Goal: Information Seeking & Learning: Learn about a topic

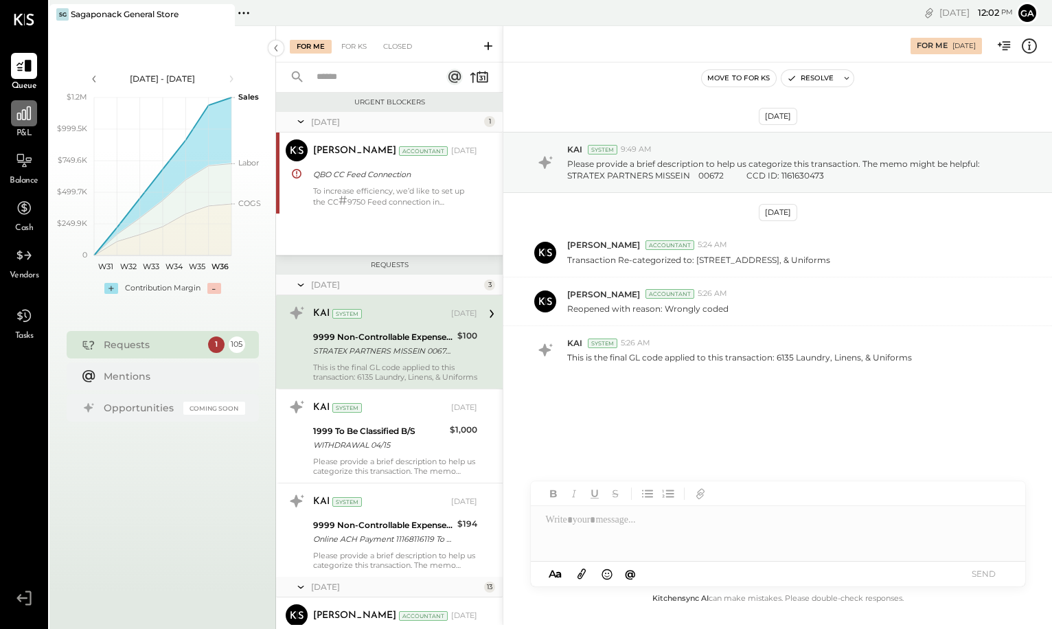
click at [25, 119] on icon at bounding box center [24, 113] width 18 height 18
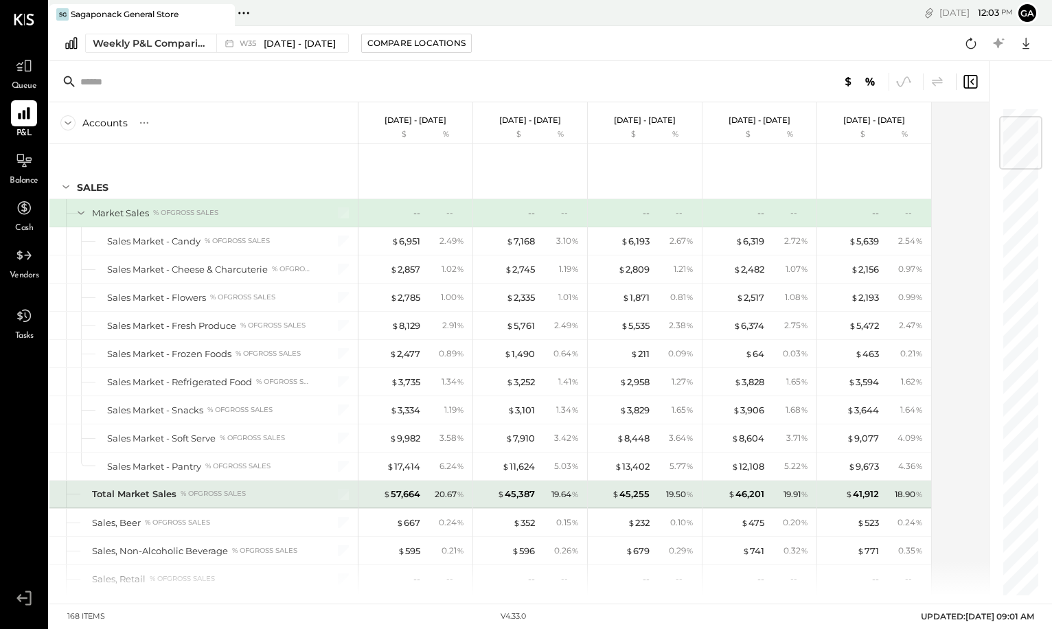
scroll to position [80, 0]
